Goal: Entertainment & Leisure: Consume media (video, audio)

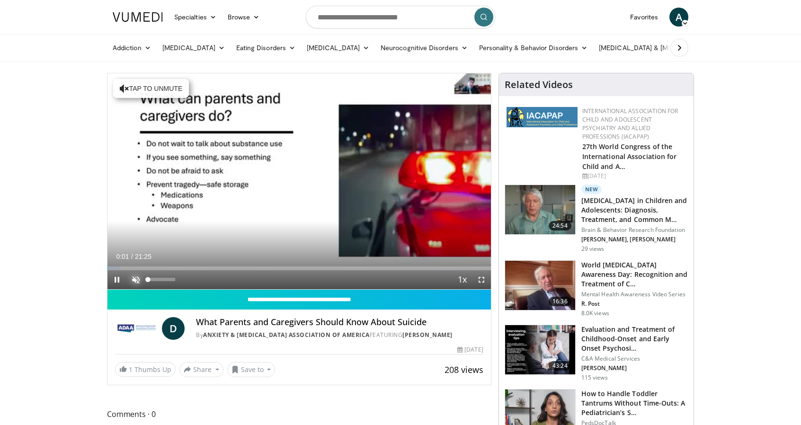
click at [132, 278] on span "Video Player" at bounding box center [135, 279] width 19 height 19
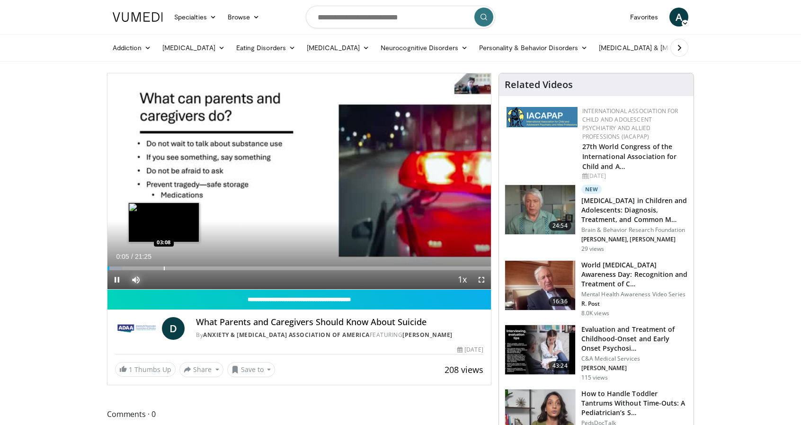
click at [164, 267] on div "Progress Bar" at bounding box center [164, 269] width 1 height 4
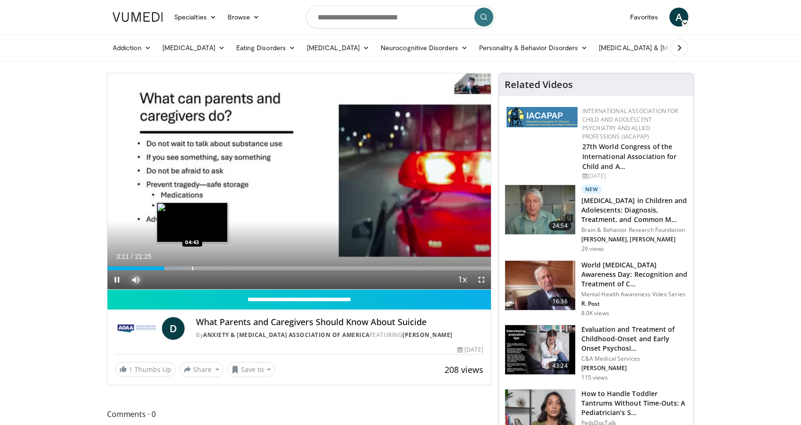
click at [192, 267] on div "Progress Bar" at bounding box center [192, 269] width 1 height 4
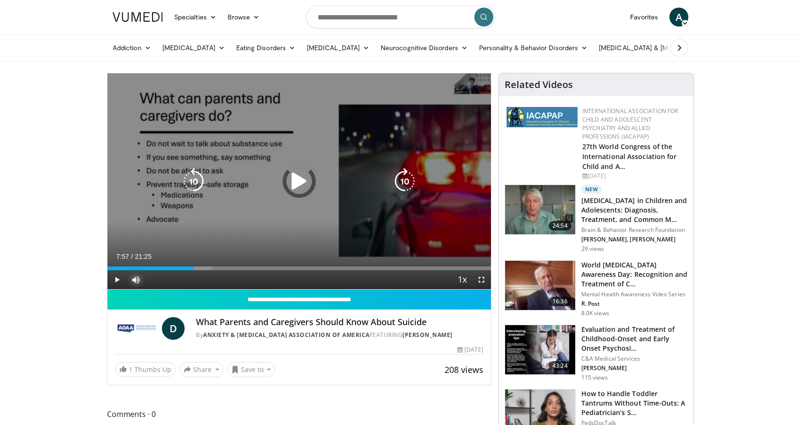
click at [250, 266] on div "Loaded : 27.19% 07:57 07:57" at bounding box center [299, 265] width 384 height 9
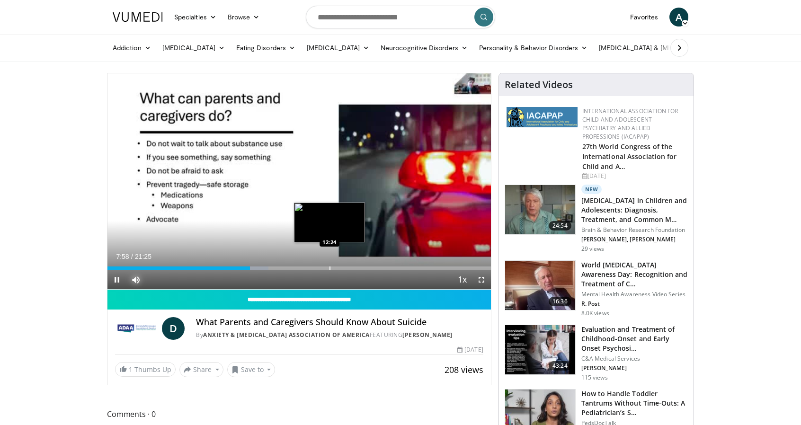
click at [330, 269] on div "Progress Bar" at bounding box center [330, 269] width 1 height 4
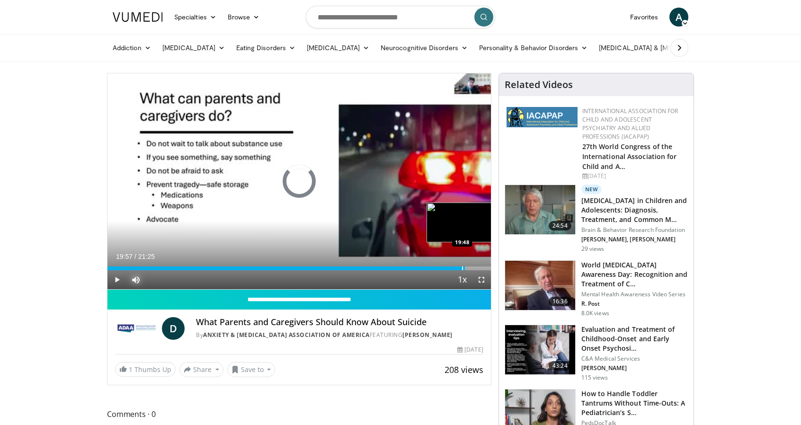
click at [465, 261] on div "Loaded : 93.23% 19:57 19:48" at bounding box center [299, 265] width 384 height 9
click at [119, 279] on span "Video Player" at bounding box center [116, 279] width 19 height 19
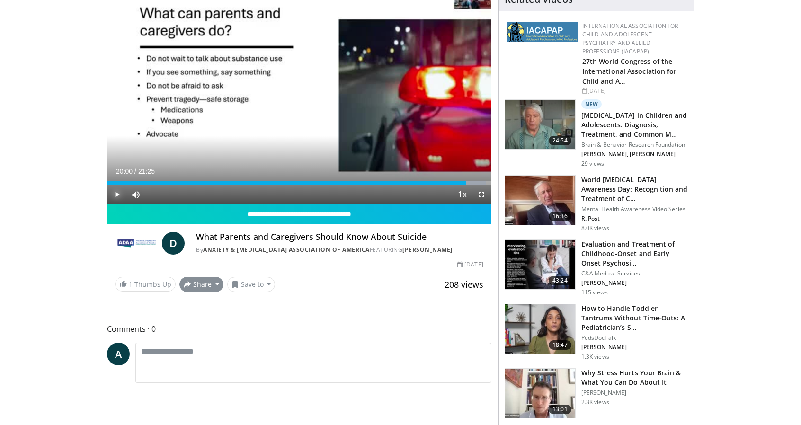
scroll to position [95, 0]
